Goal: Information Seeking & Learning: Learn about a topic

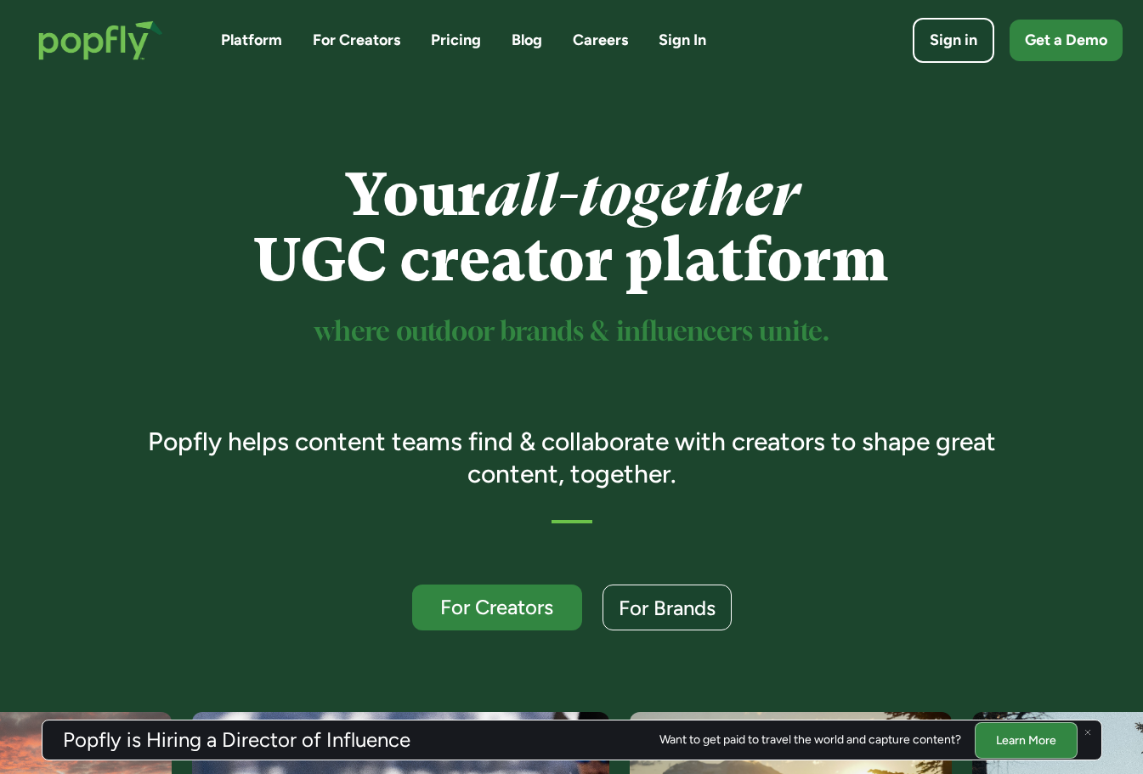
click at [1091, 728] on div at bounding box center [1088, 732] width 20 height 20
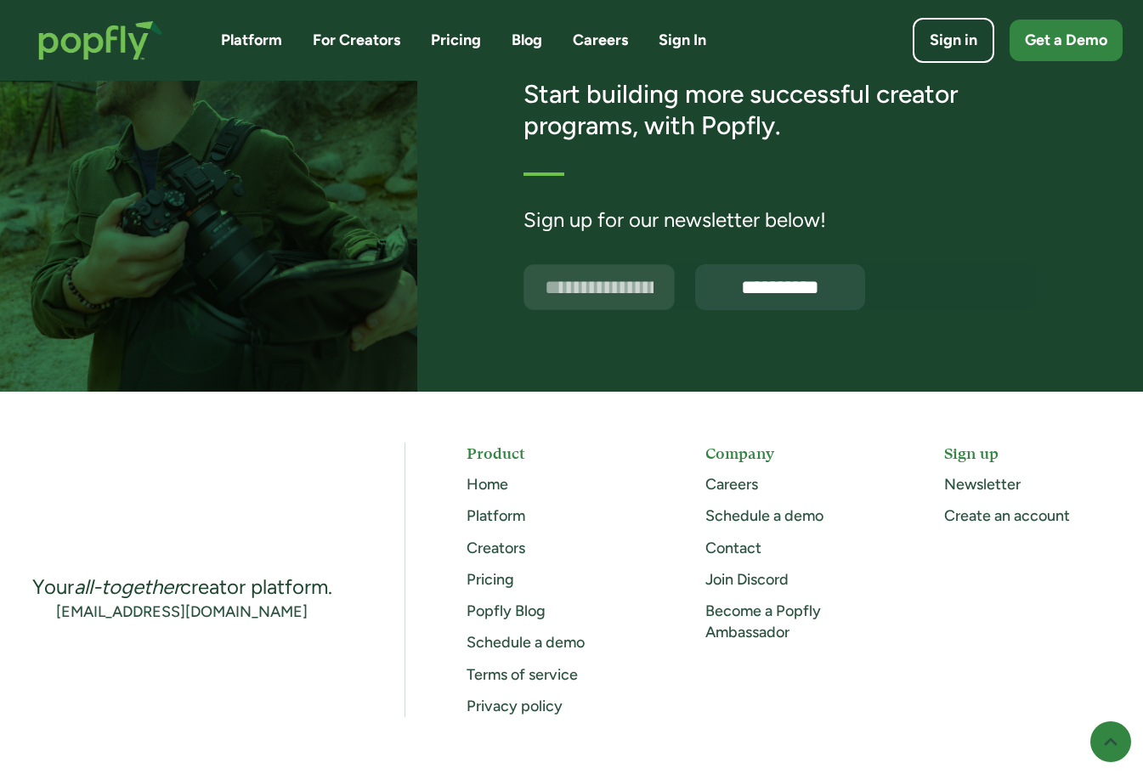
scroll to position [4349, 0]
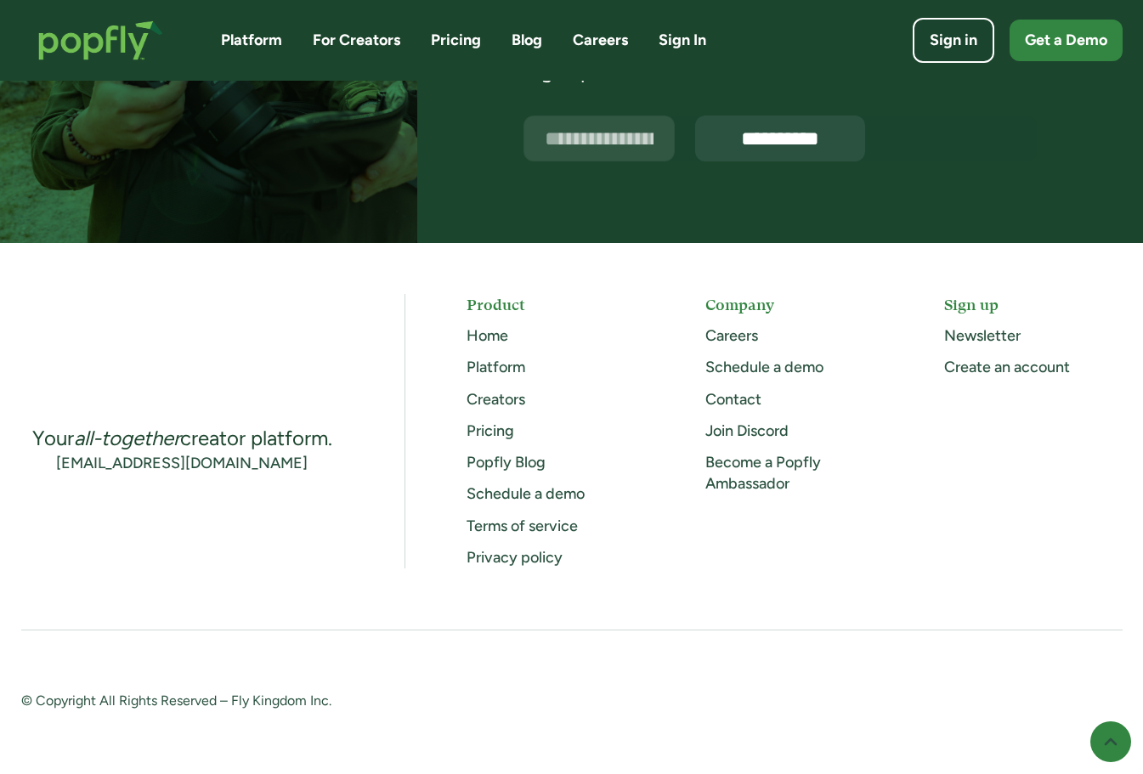
click at [478, 434] on link "Pricing" at bounding box center [491, 431] width 48 height 19
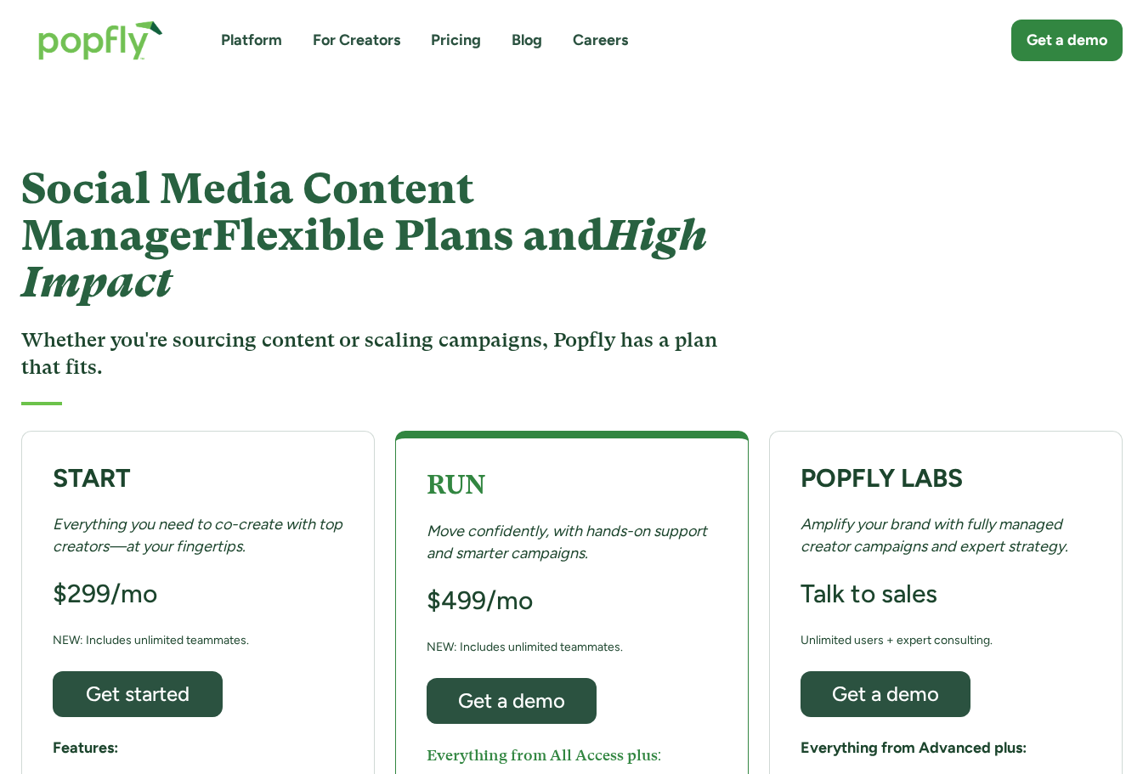
click at [373, 352] on div "Social Media Content Manager Flexible Plans and High Impact Whether you're sour…" at bounding box center [373, 286] width 705 height 240
click at [595, 37] on link "Careers" at bounding box center [600, 40] width 55 height 21
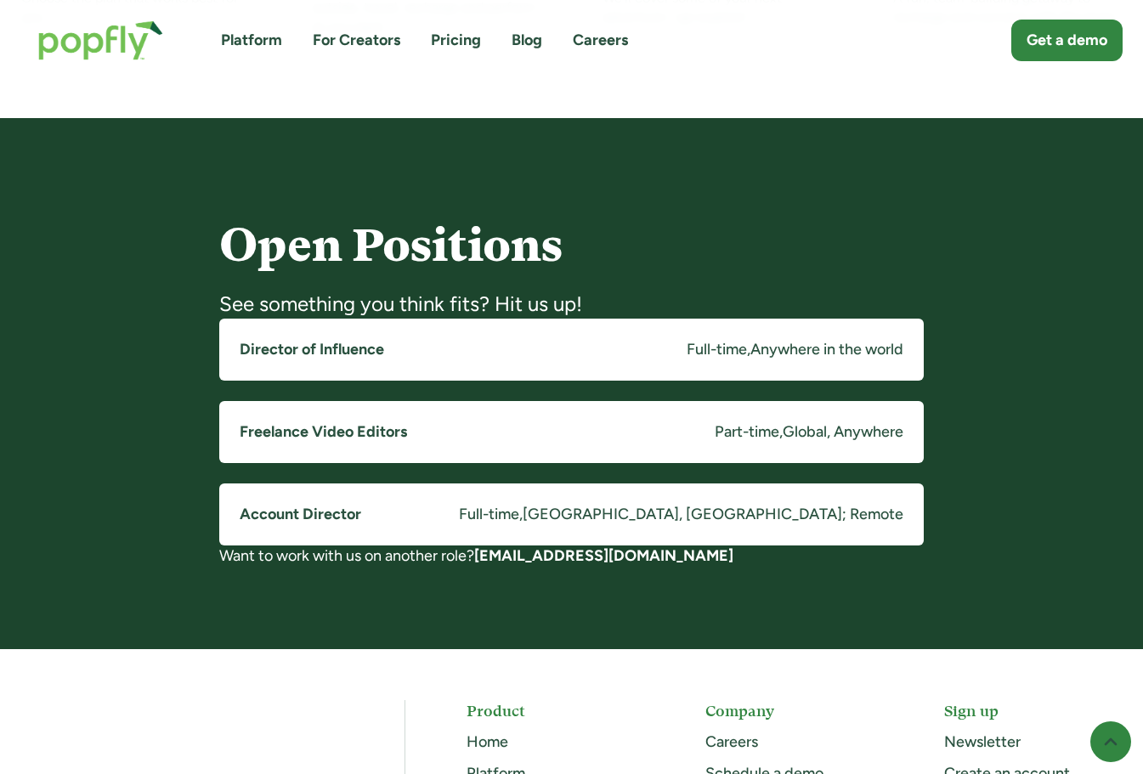
scroll to position [1184, 0]
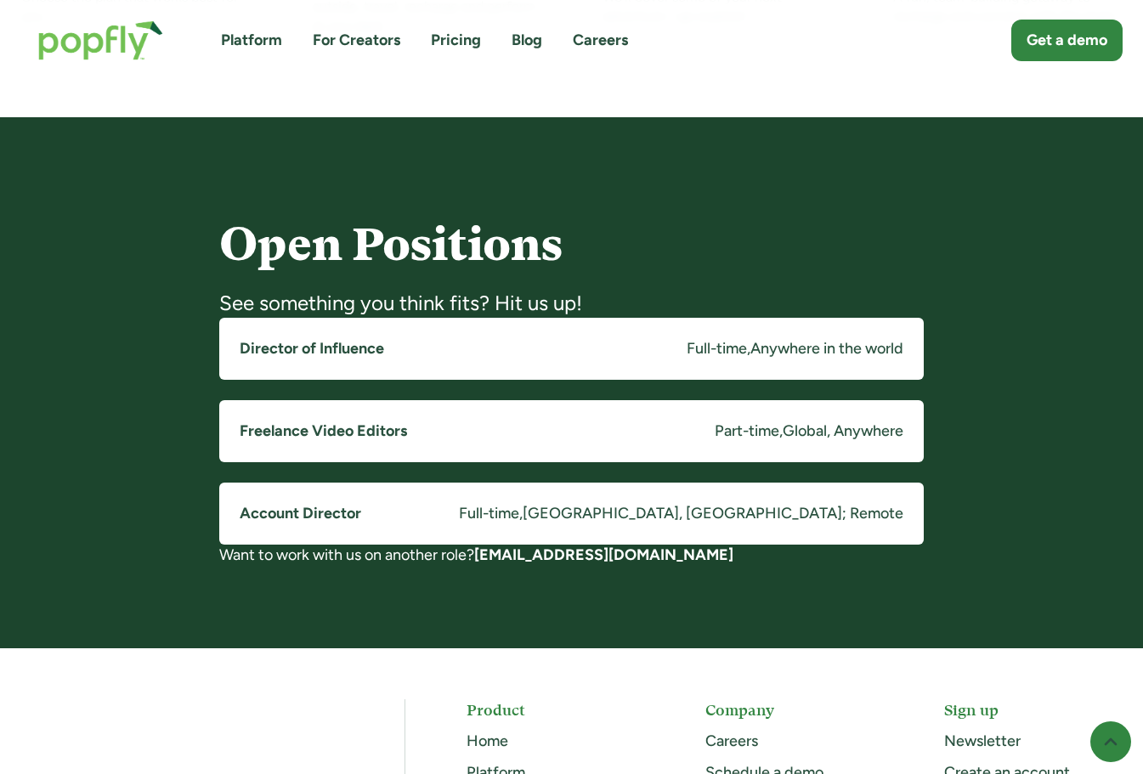
click at [722, 348] on div "Full-time" at bounding box center [717, 348] width 60 height 21
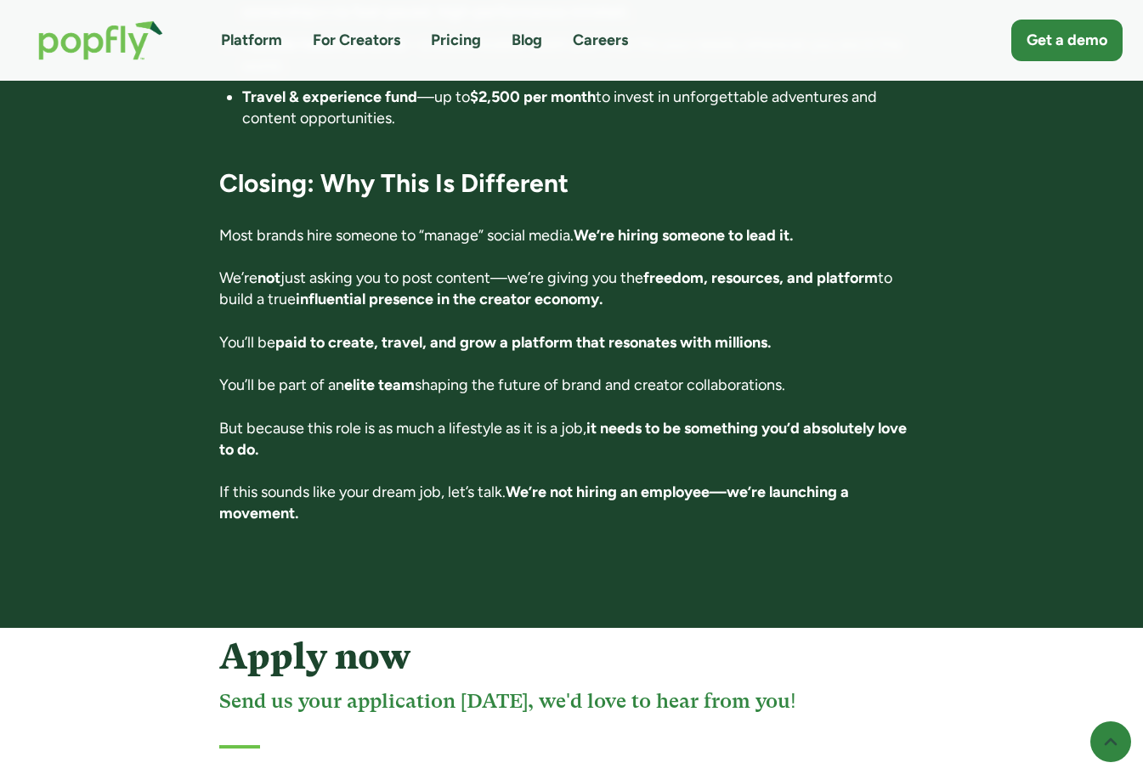
scroll to position [3080, 0]
